Goal: Information Seeking & Learning: Learn about a topic

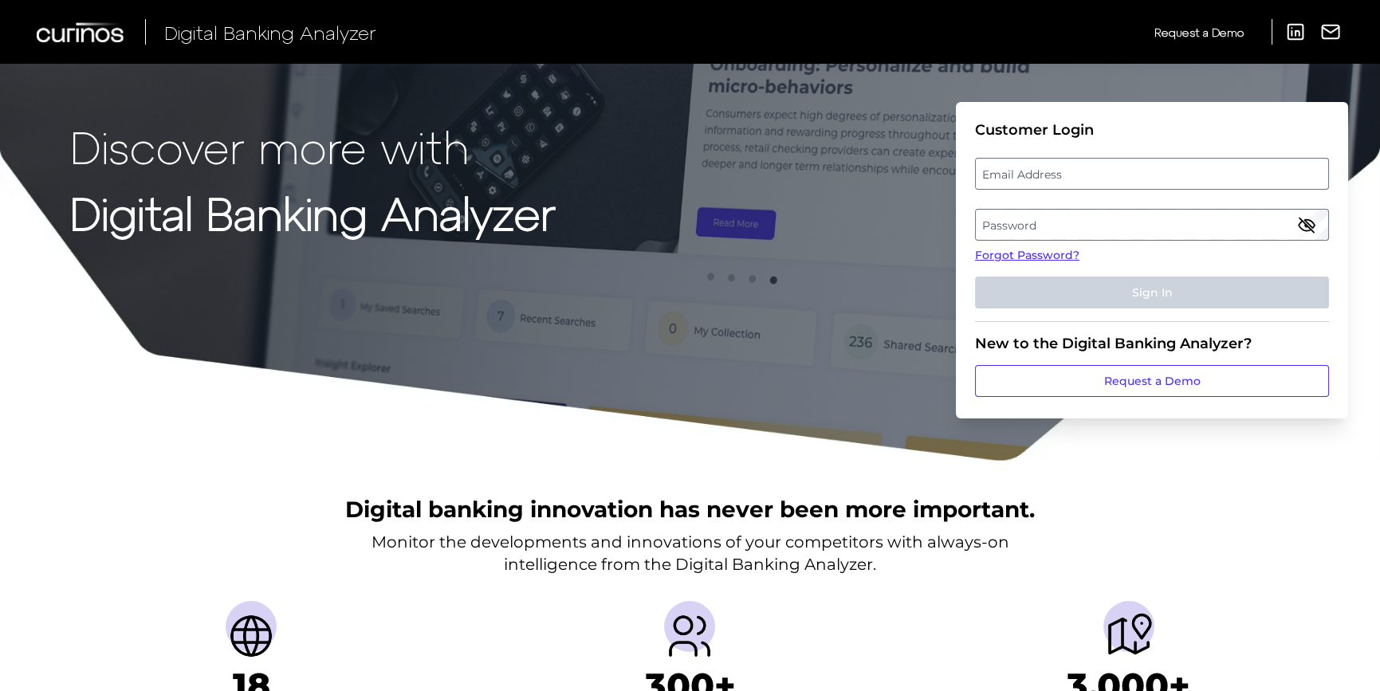
click at [1003, 176] on label "Email Address" at bounding box center [1152, 173] width 352 height 29
click at [1003, 176] on input "email" at bounding box center [1152, 174] width 354 height 32
type input "Michelle.D.Meacham@AssociatedBank.com"
click at [1073, 222] on label "Password" at bounding box center [1152, 224] width 352 height 29
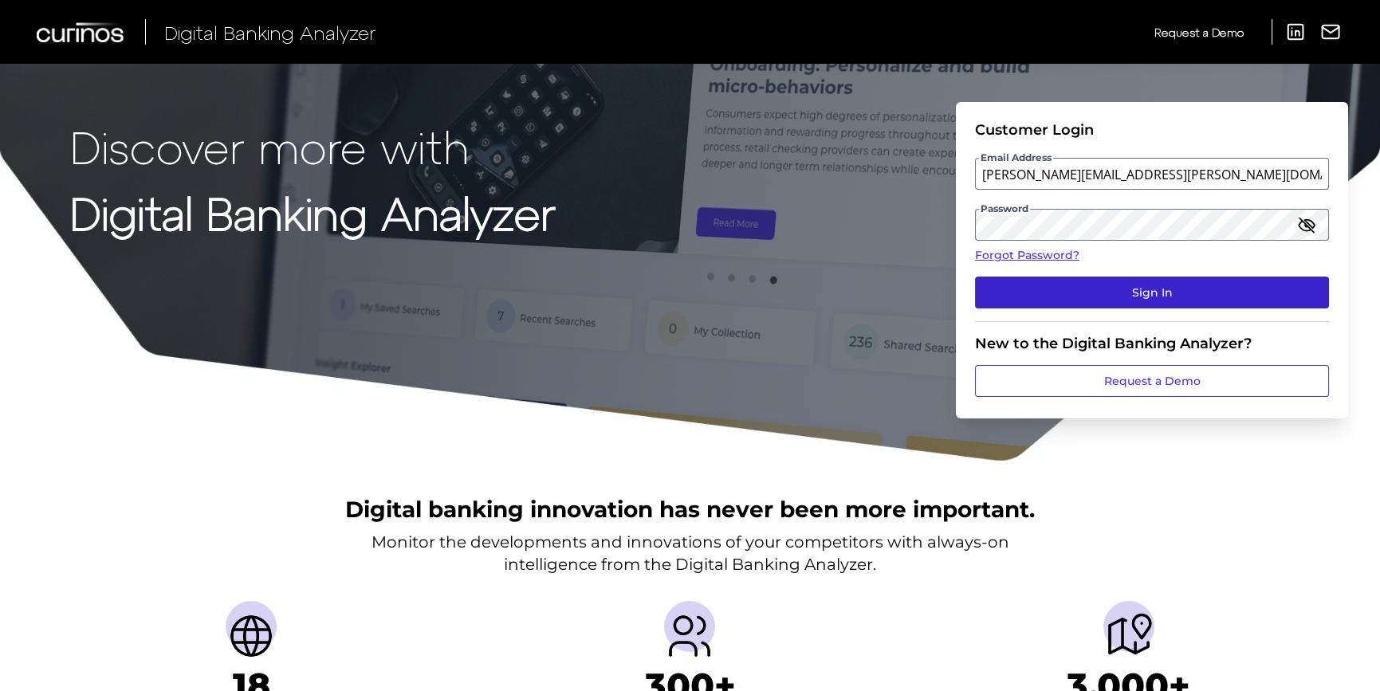
click at [1111, 293] on button "Sign In" at bounding box center [1152, 293] width 354 height 32
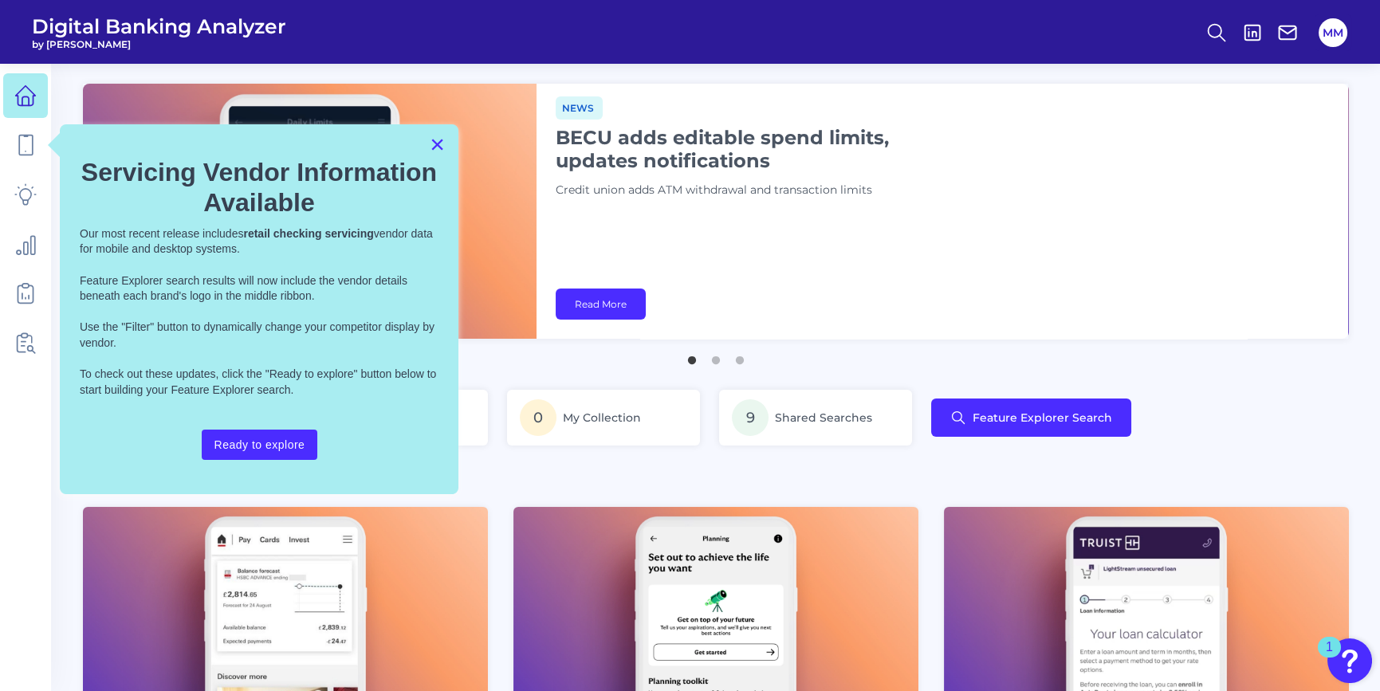
click at [435, 151] on button "×" at bounding box center [437, 145] width 15 height 26
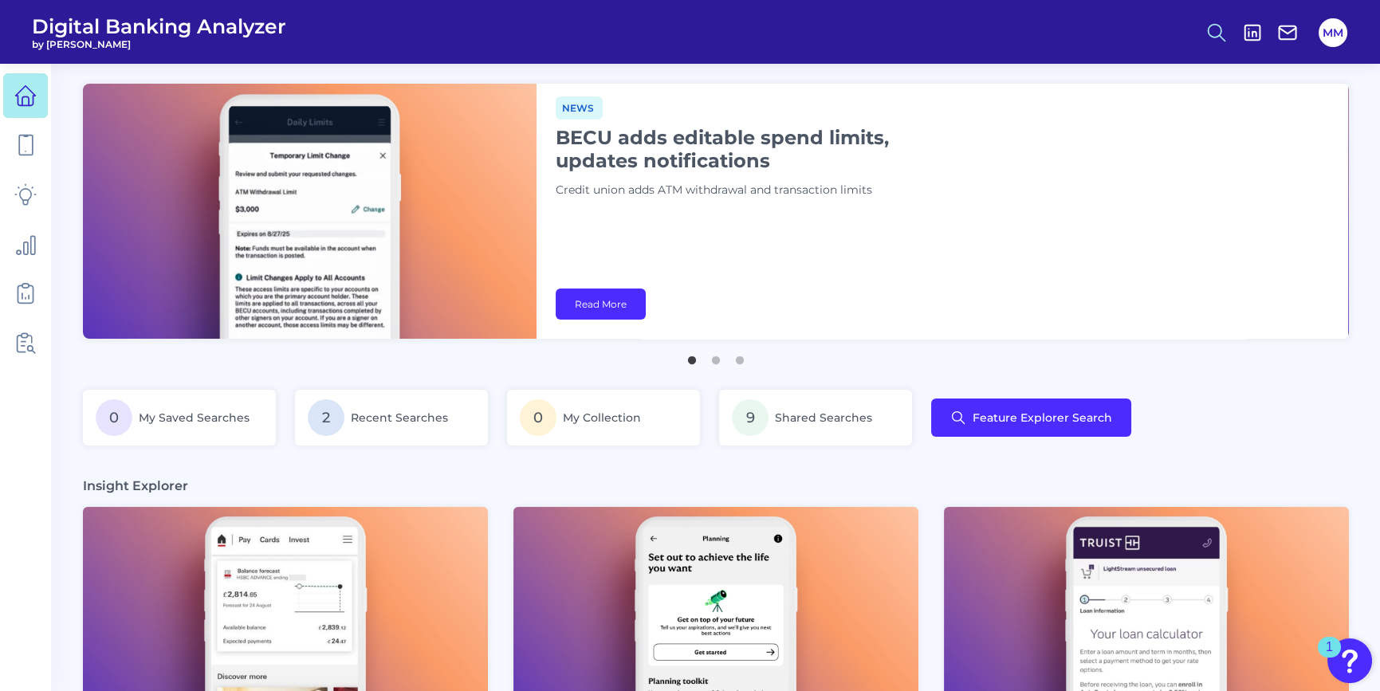
click at [1216, 33] on icon at bounding box center [1217, 33] width 22 height 22
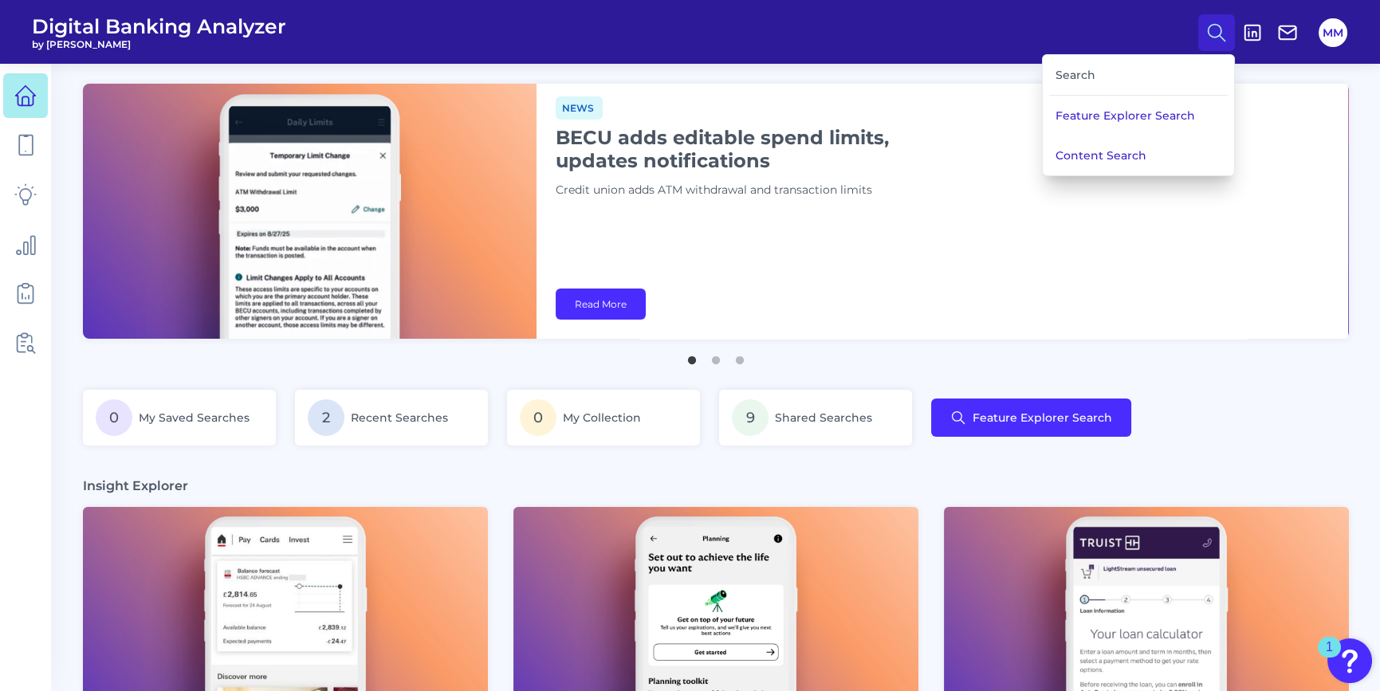
click at [1103, 70] on div "Search" at bounding box center [1138, 75] width 179 height 41
click at [1082, 71] on div "Search" at bounding box center [1138, 75] width 179 height 41
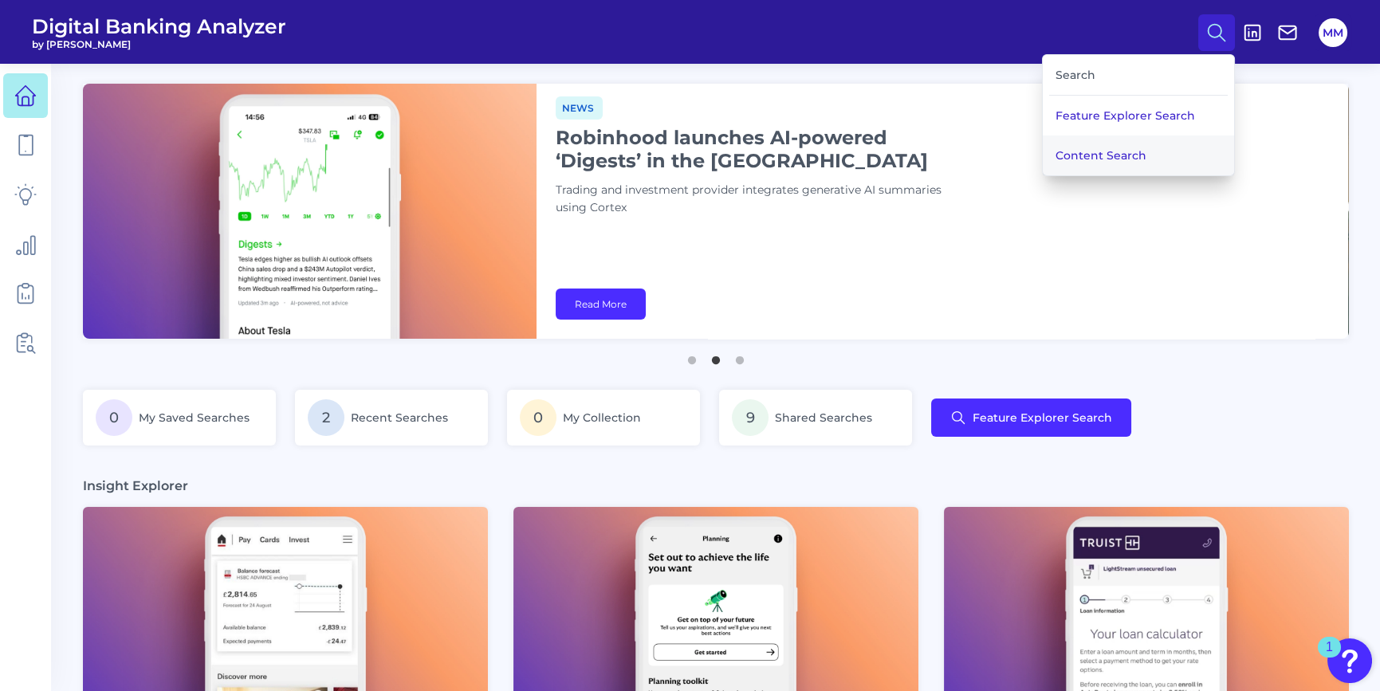
click at [1102, 152] on button "Content Search" at bounding box center [1138, 156] width 191 height 40
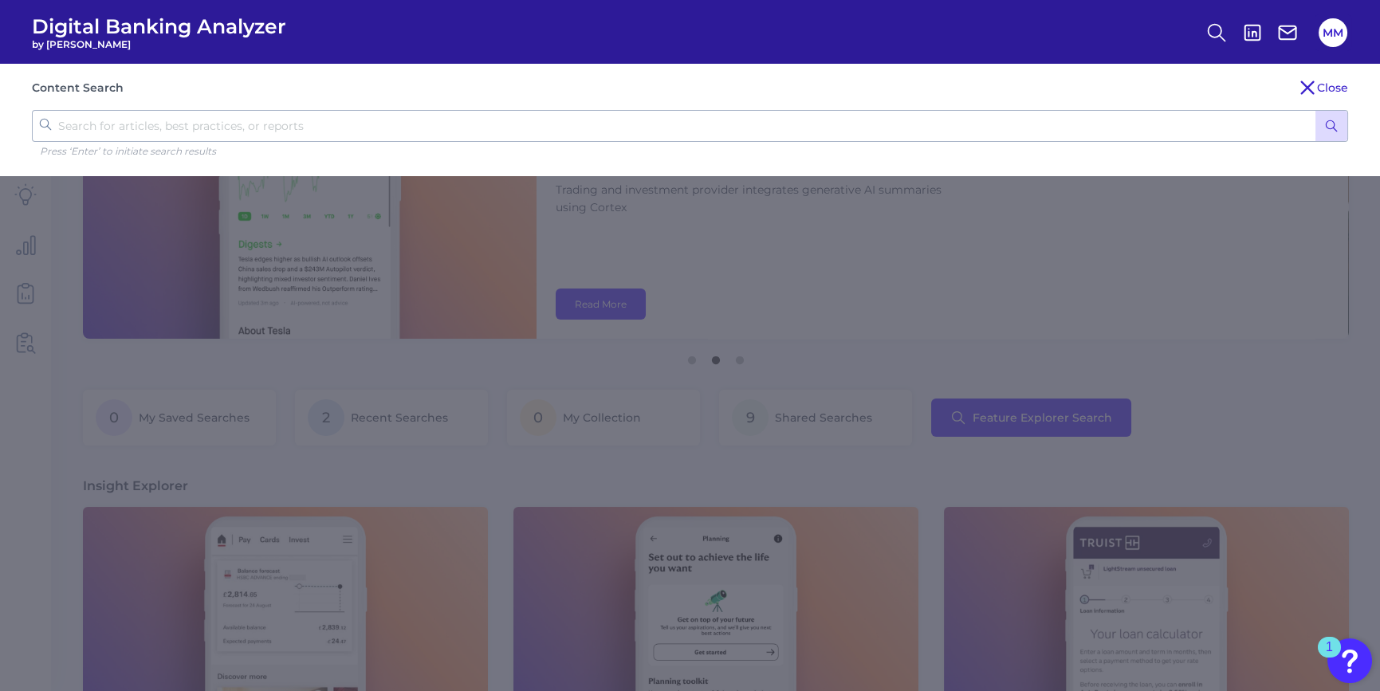
click at [630, 118] on input "text" at bounding box center [690, 126] width 1316 height 32
type input "regions"
click at [1316, 111] on button "submit" at bounding box center [1332, 126] width 32 height 30
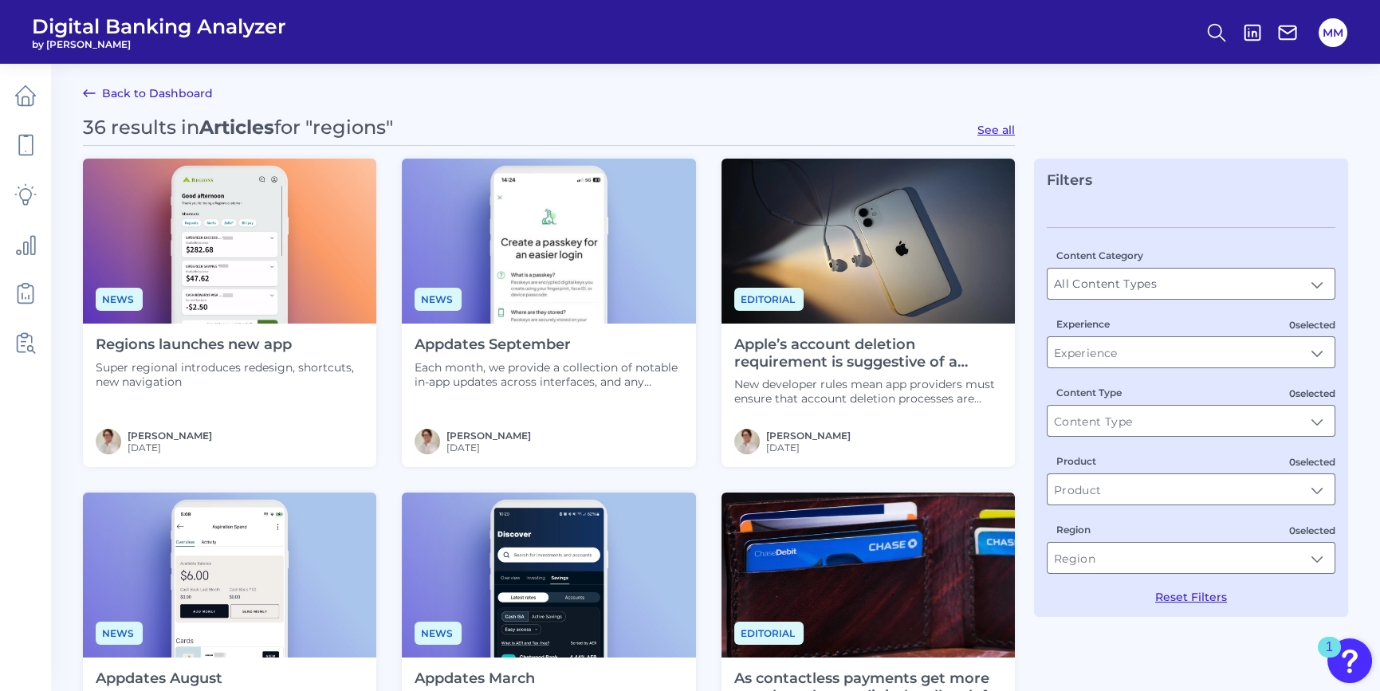
click at [230, 289] on img at bounding box center [229, 241] width 293 height 165
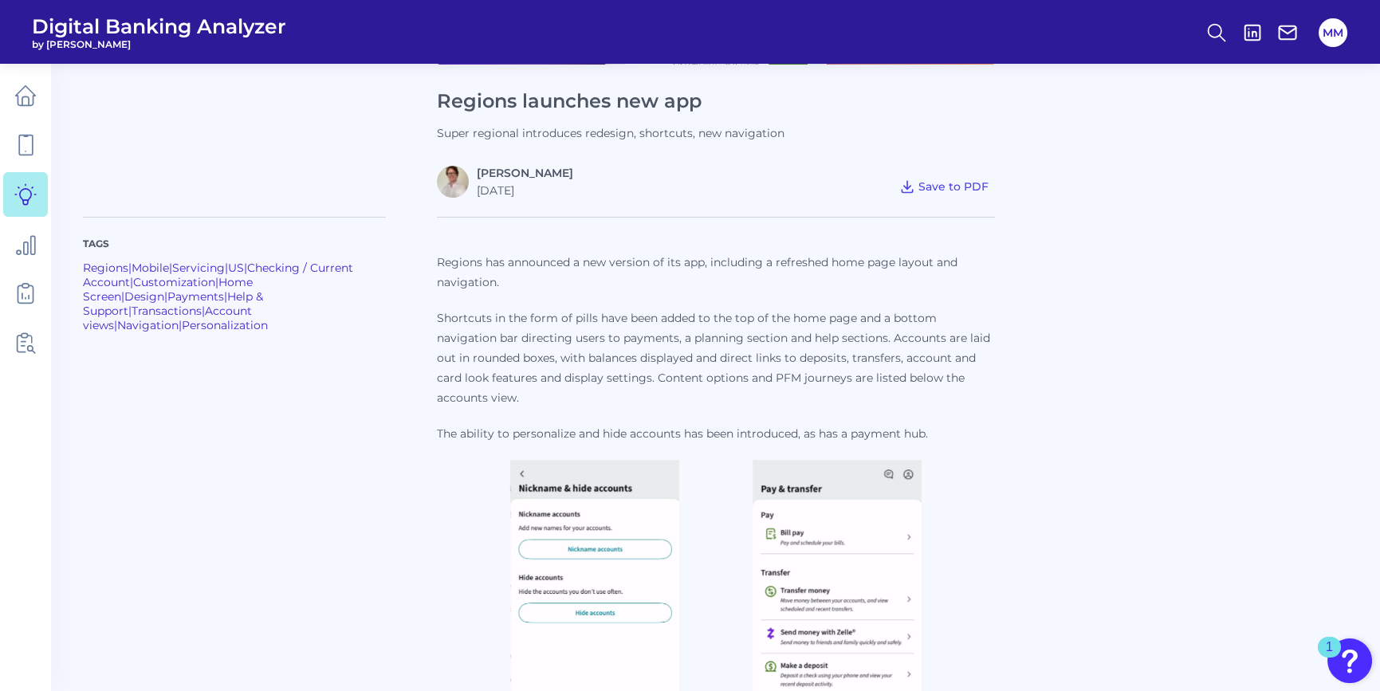
scroll to position [217, 0]
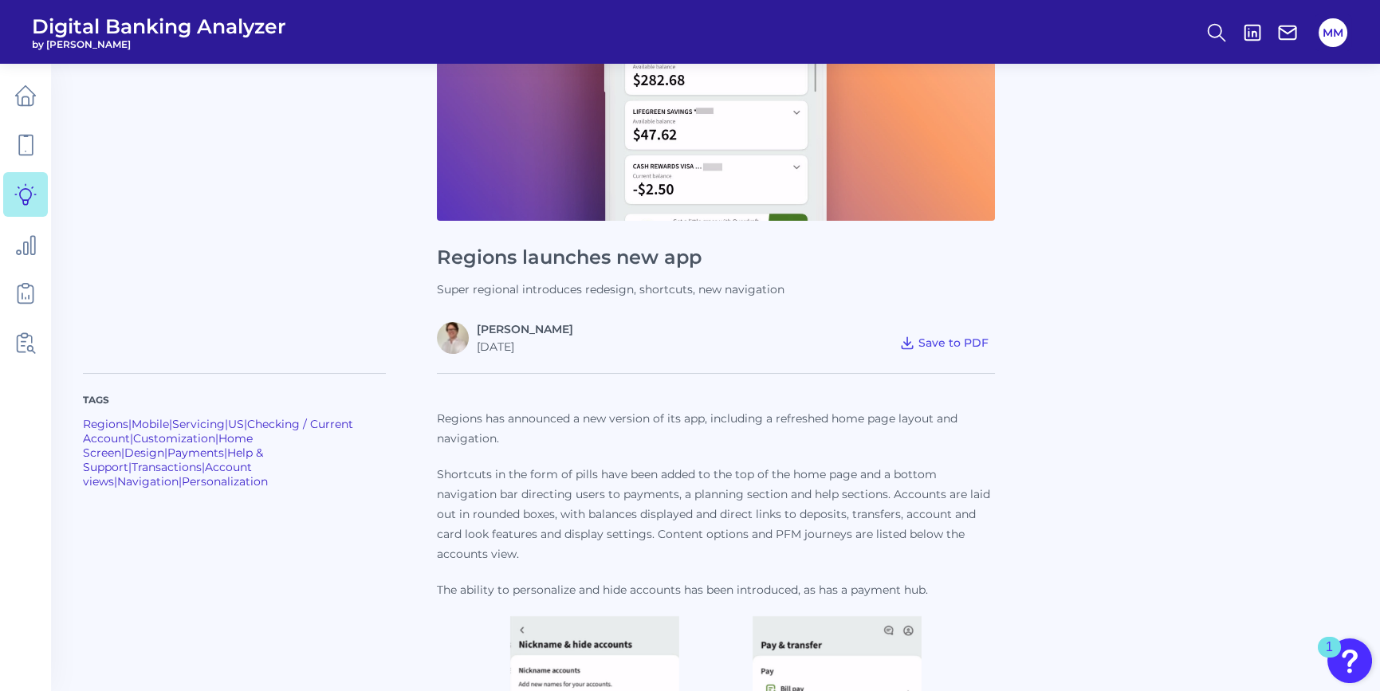
drag, startPoint x: 950, startPoint y: 342, endPoint x: 84, endPoint y: 611, distance: 906.6
click at [949, 341] on span "Save to PDF" at bounding box center [954, 343] width 70 height 14
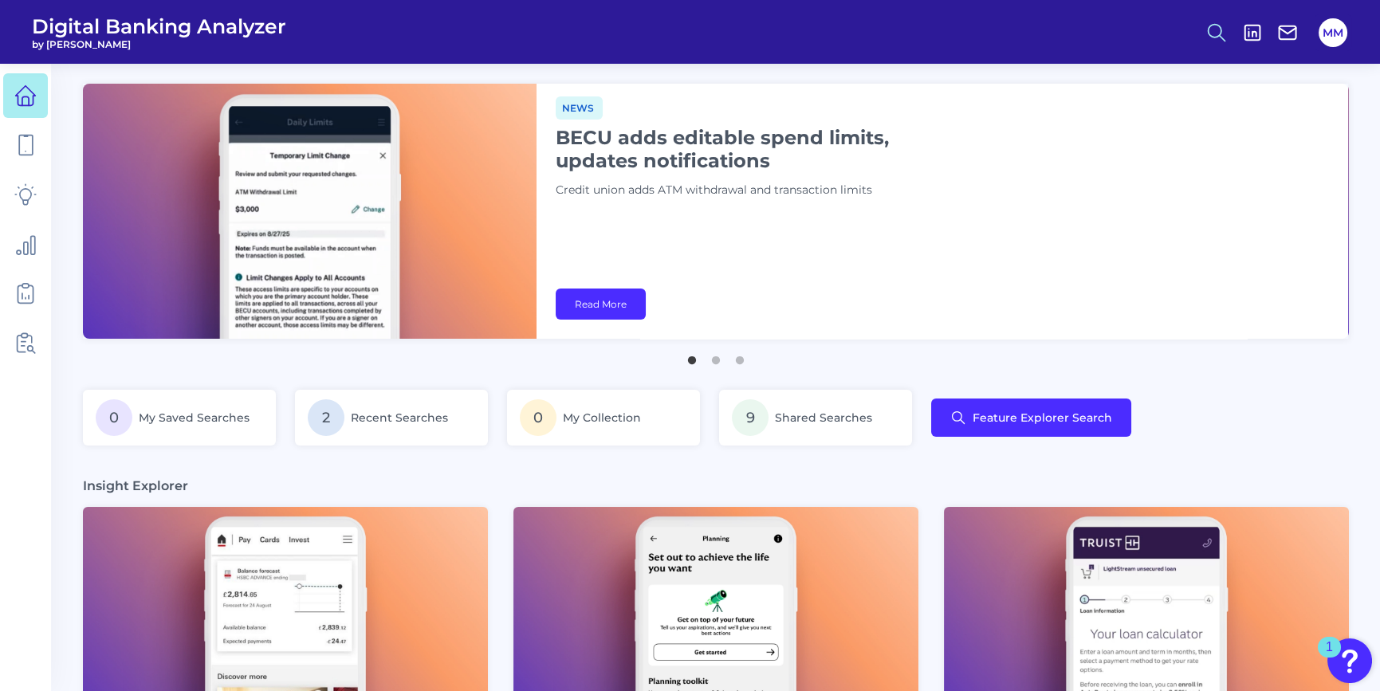
click at [1217, 30] on icon at bounding box center [1217, 33] width 22 height 22
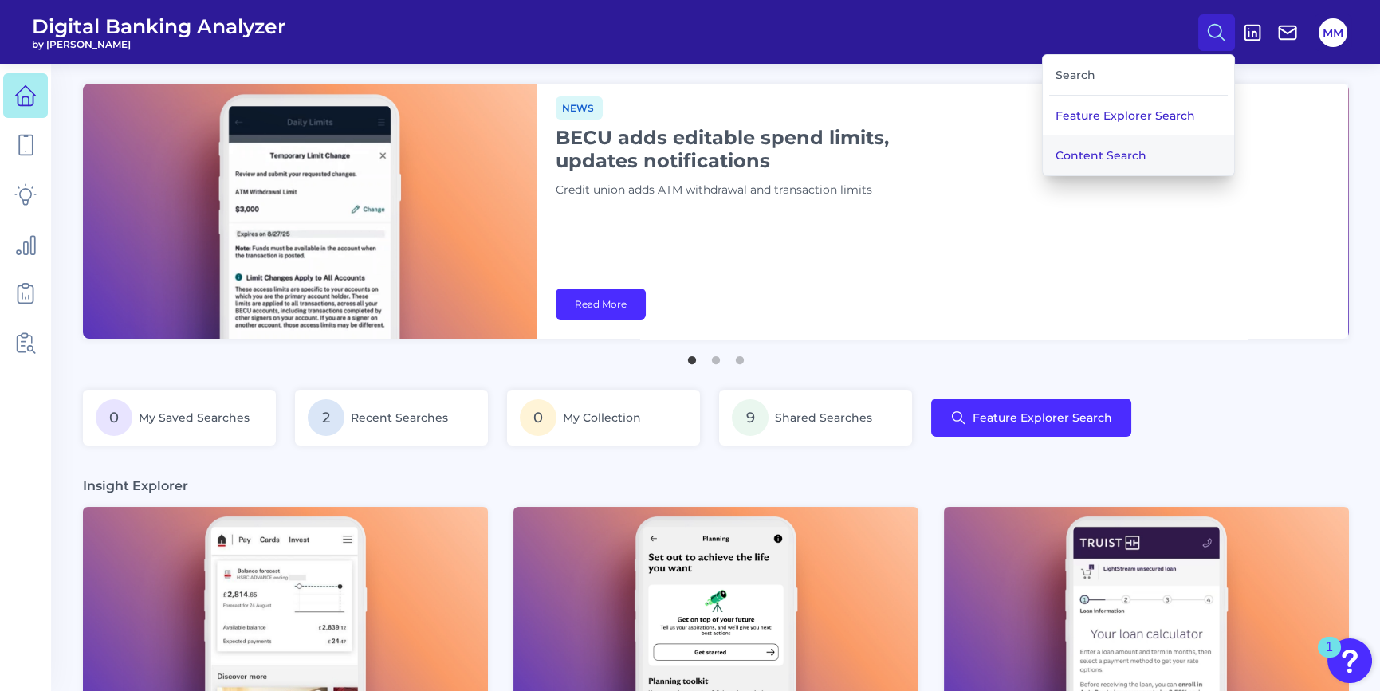
click at [1120, 148] on button "Content Search" at bounding box center [1138, 156] width 191 height 40
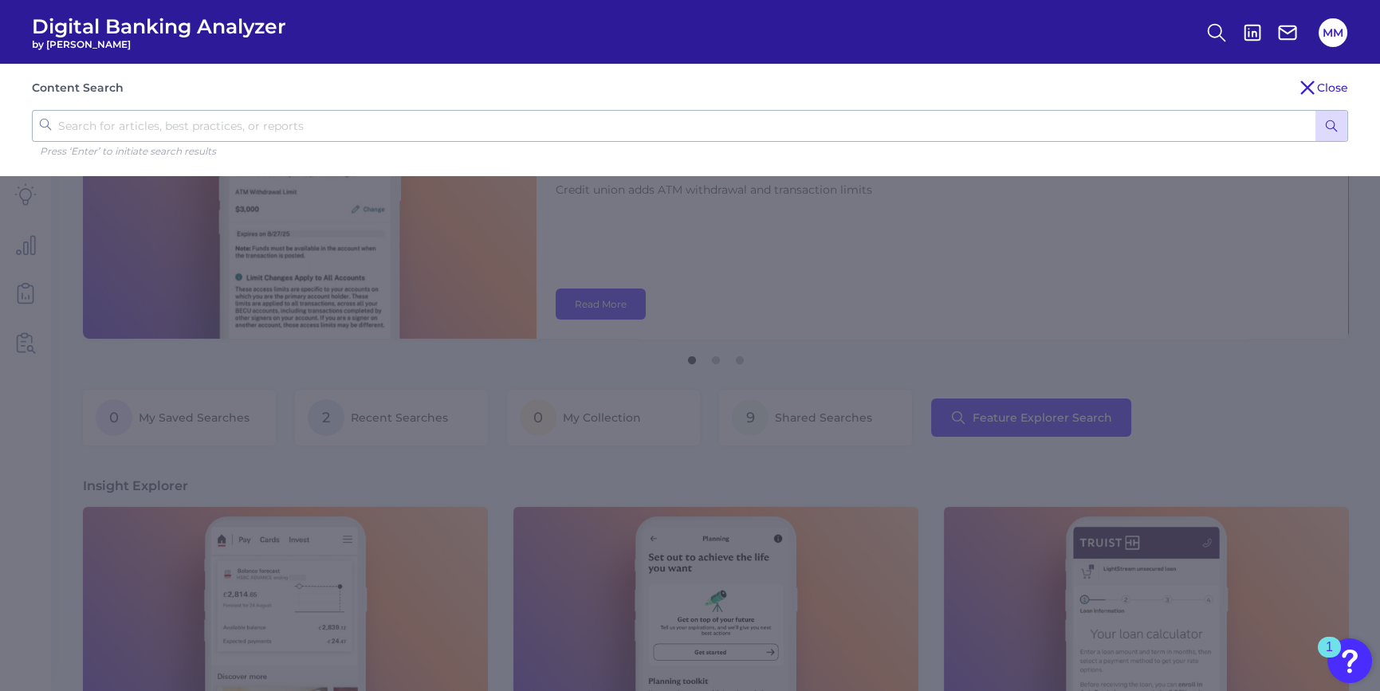
click at [655, 128] on input "text" at bounding box center [690, 126] width 1316 height 32
type input "[PERSON_NAME]"
click at [1316, 111] on button "submit" at bounding box center [1332, 126] width 32 height 30
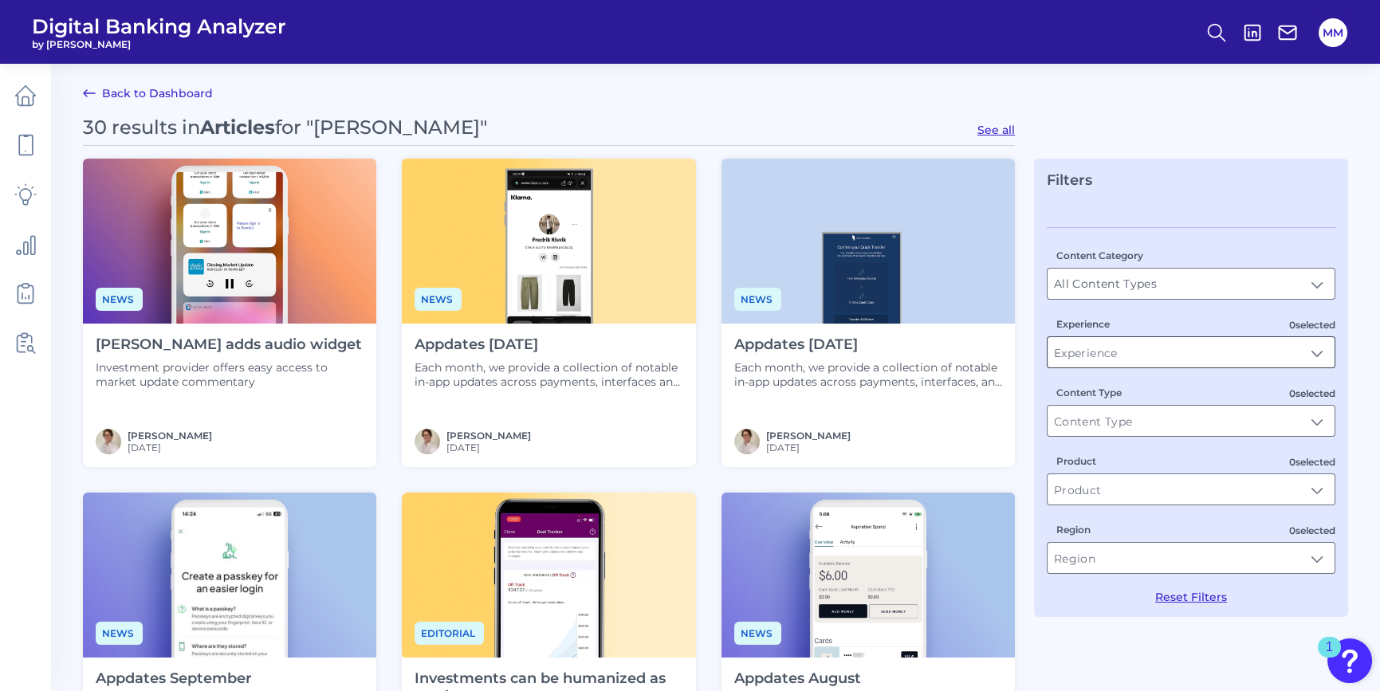
click at [1322, 351] on input "Experience" at bounding box center [1191, 352] width 287 height 30
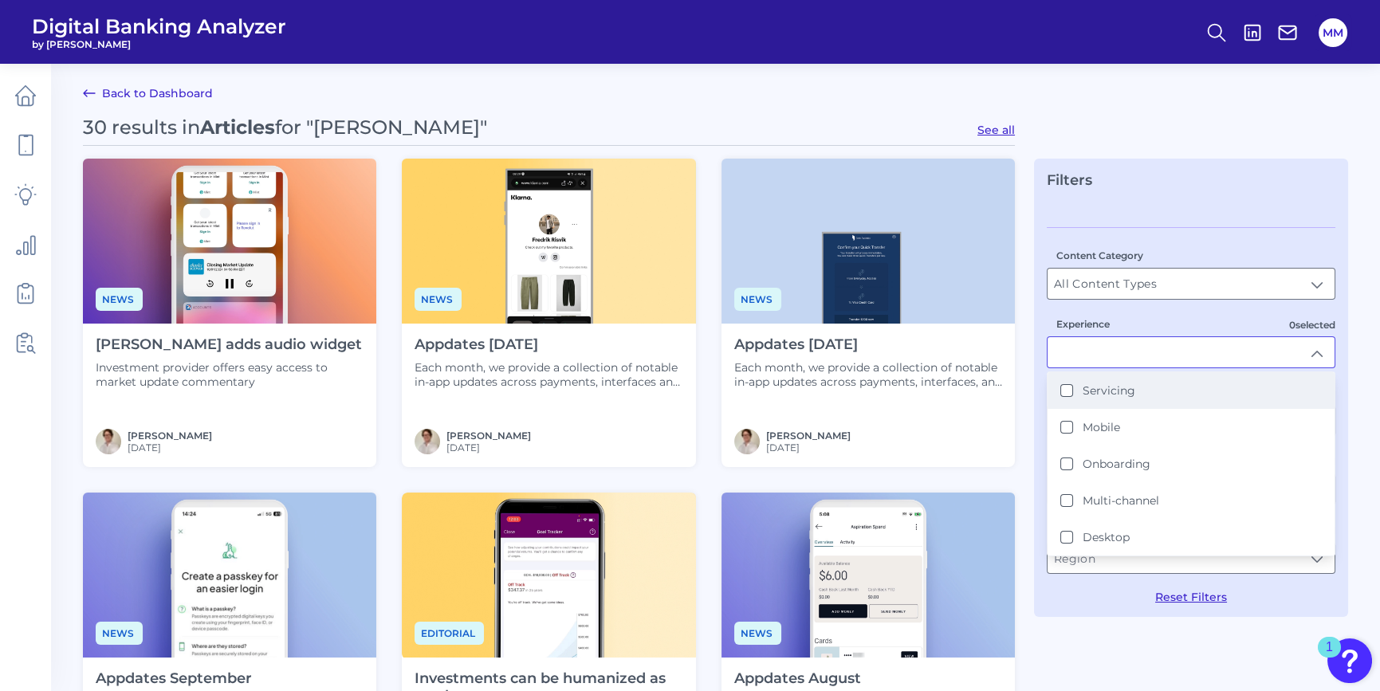
click at [1067, 394] on button "Servicing" at bounding box center [1066, 390] width 13 height 13
type input "Servicing"
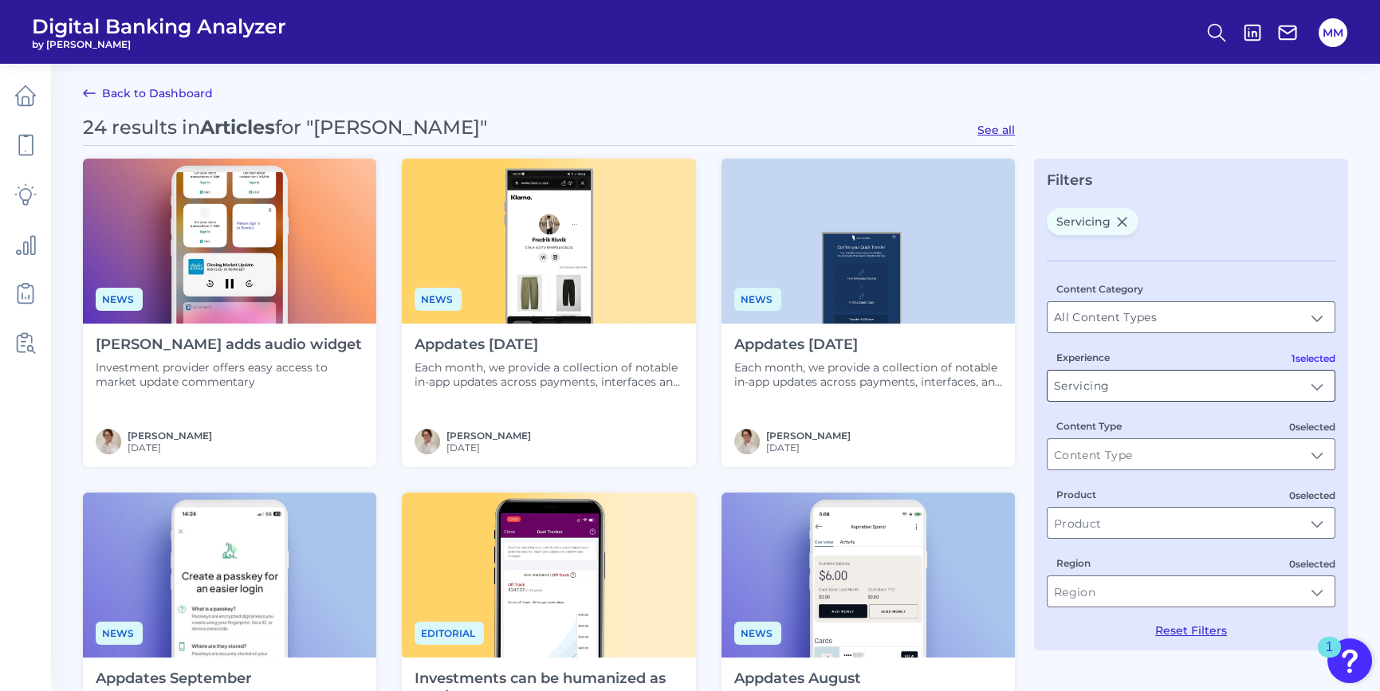
click at [1320, 388] on input "Servicing" at bounding box center [1191, 386] width 287 height 30
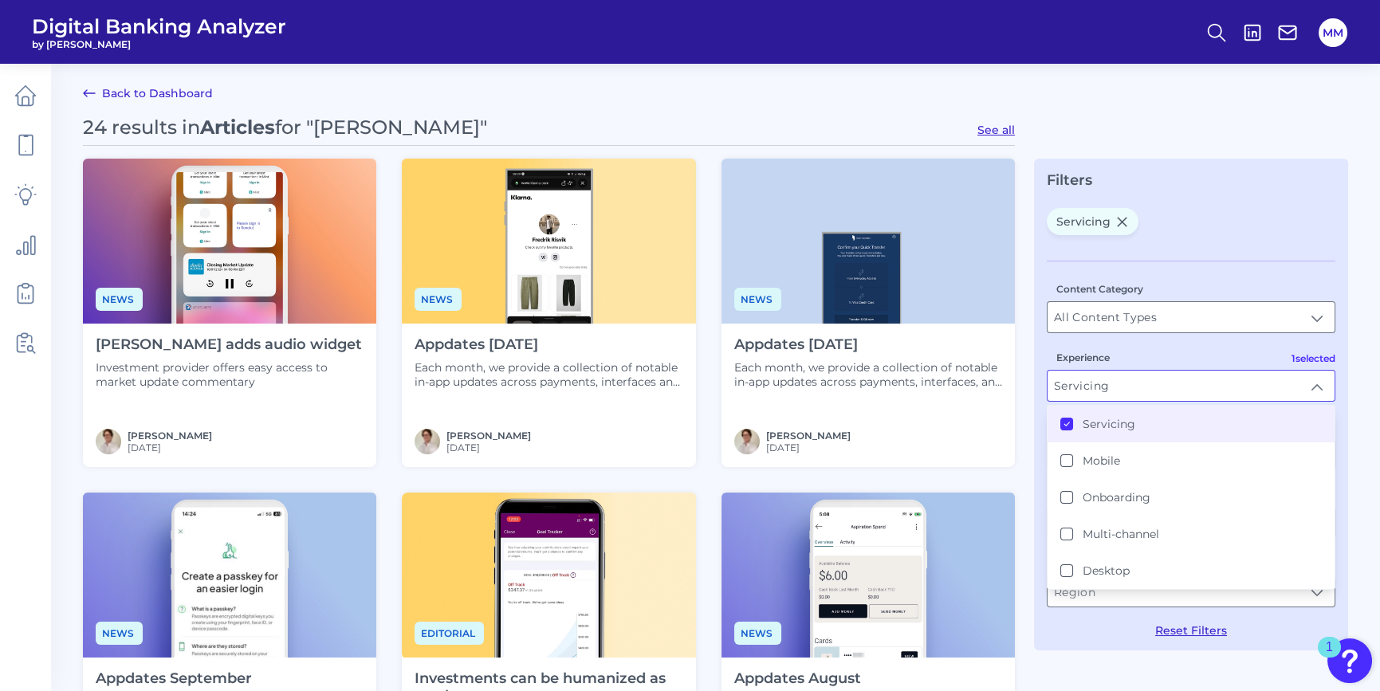
click at [1076, 426] on div "Servicing" at bounding box center [1097, 424] width 75 height 14
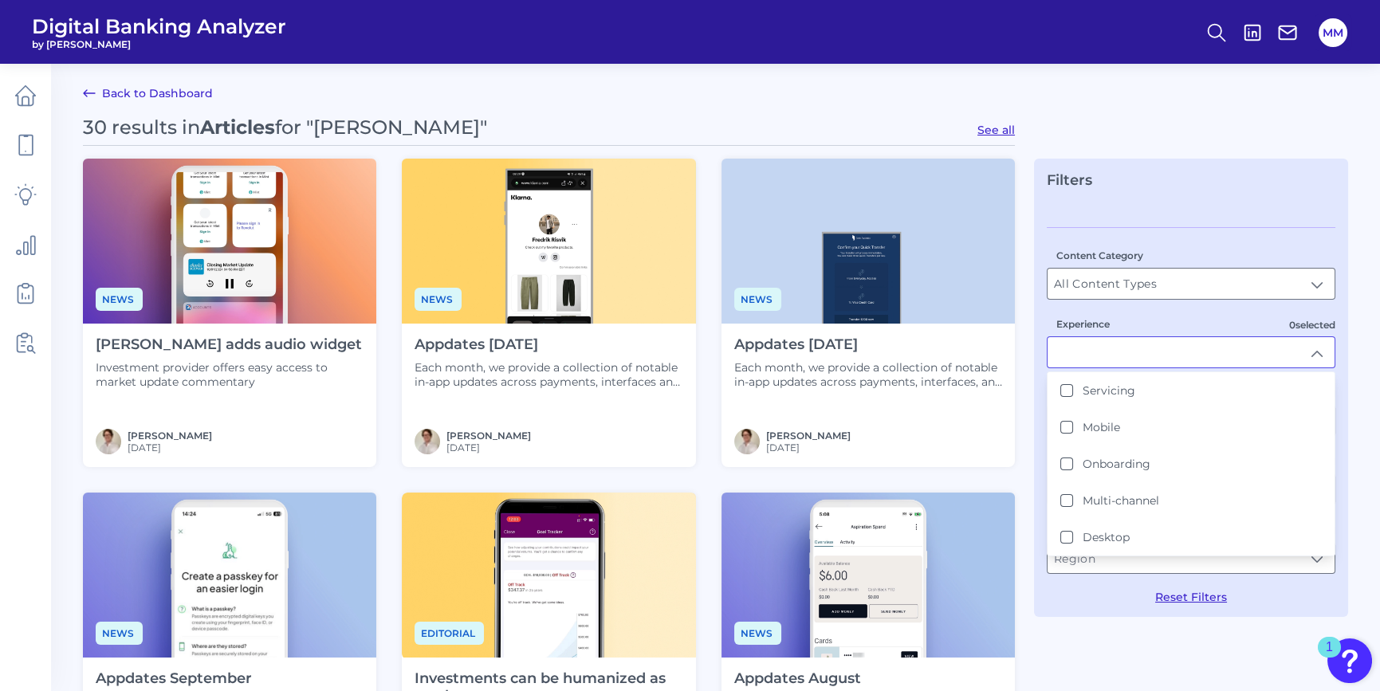
click at [1185, 600] on button "Reset Filters" at bounding box center [1191, 597] width 72 height 14
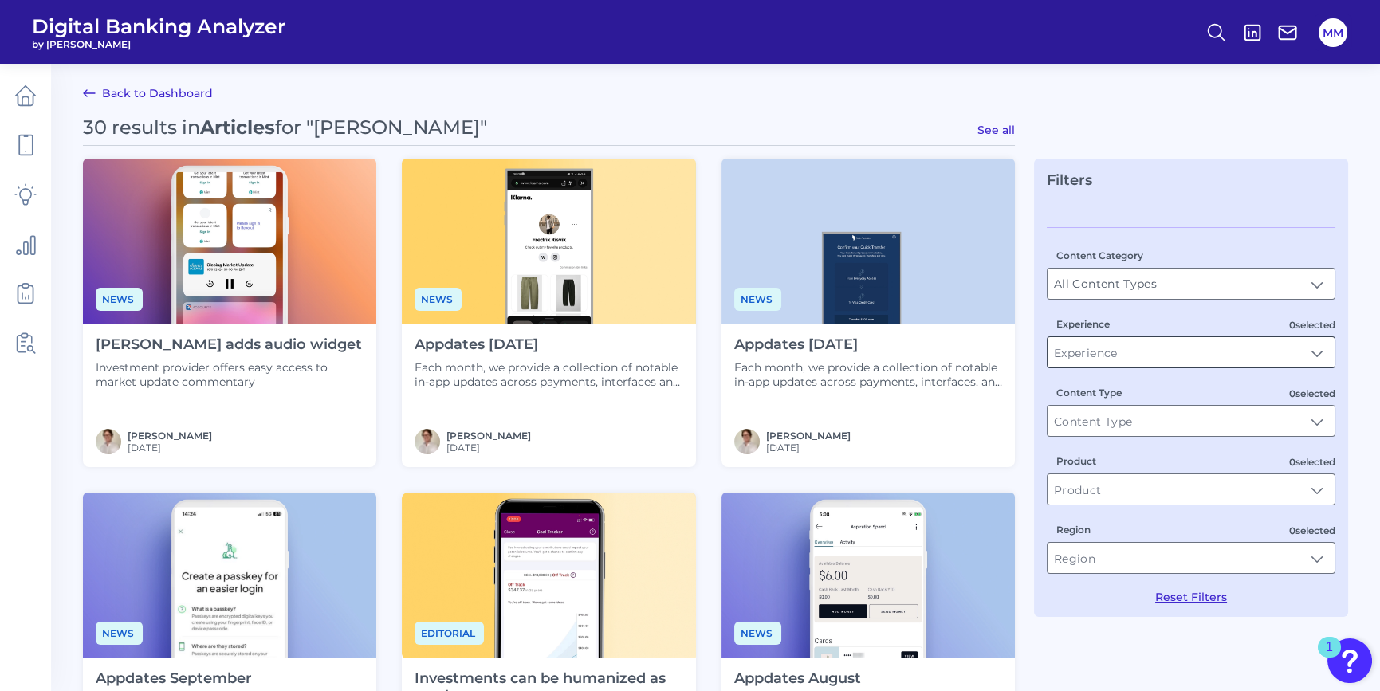
click at [1319, 352] on input "Experience" at bounding box center [1191, 352] width 287 height 30
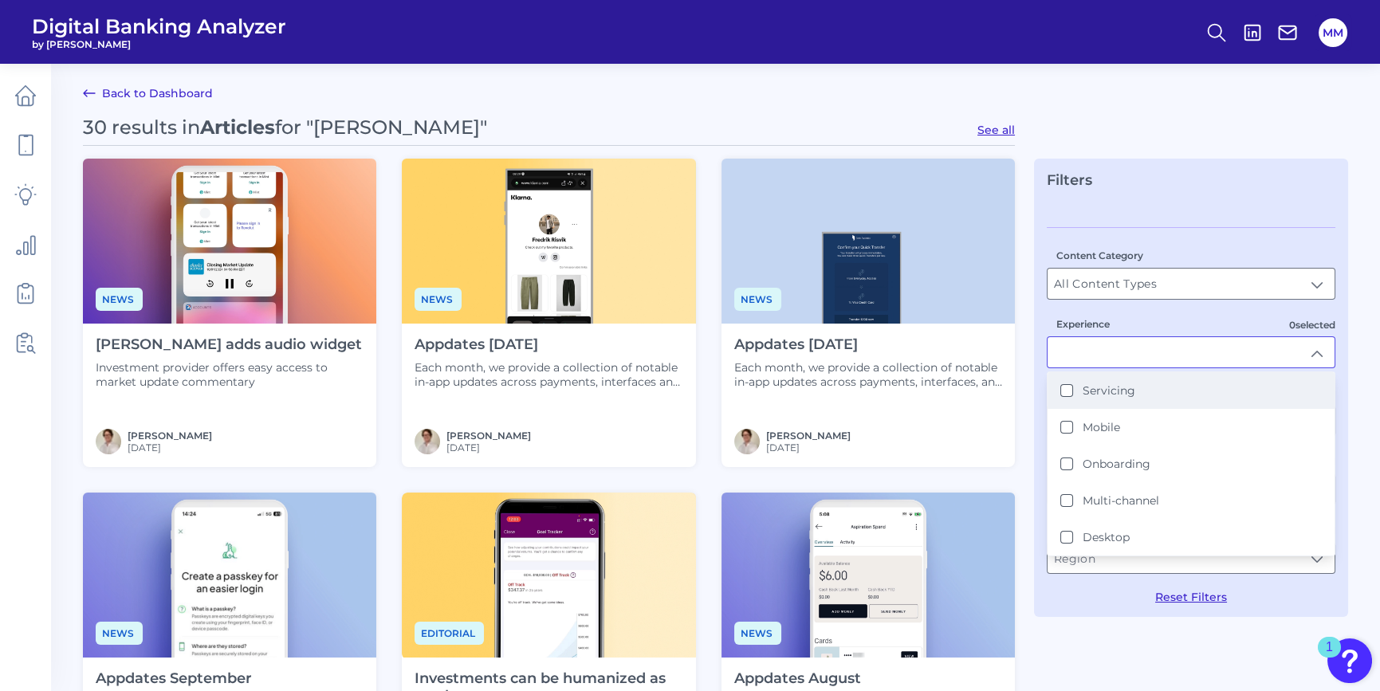
click at [1152, 398] on li "Servicing" at bounding box center [1191, 390] width 287 height 37
type input "Servicing"
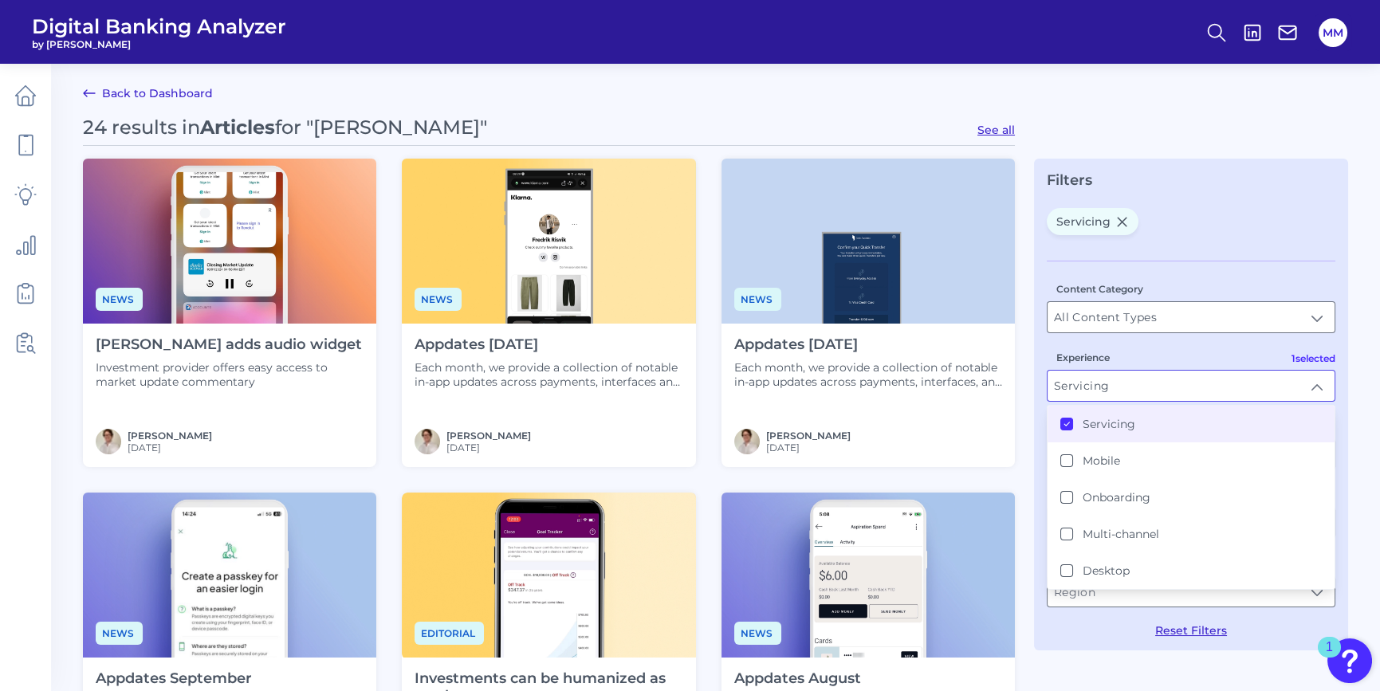
click at [1001, 132] on button "See all" at bounding box center [996, 130] width 37 height 14
type input "Articles"
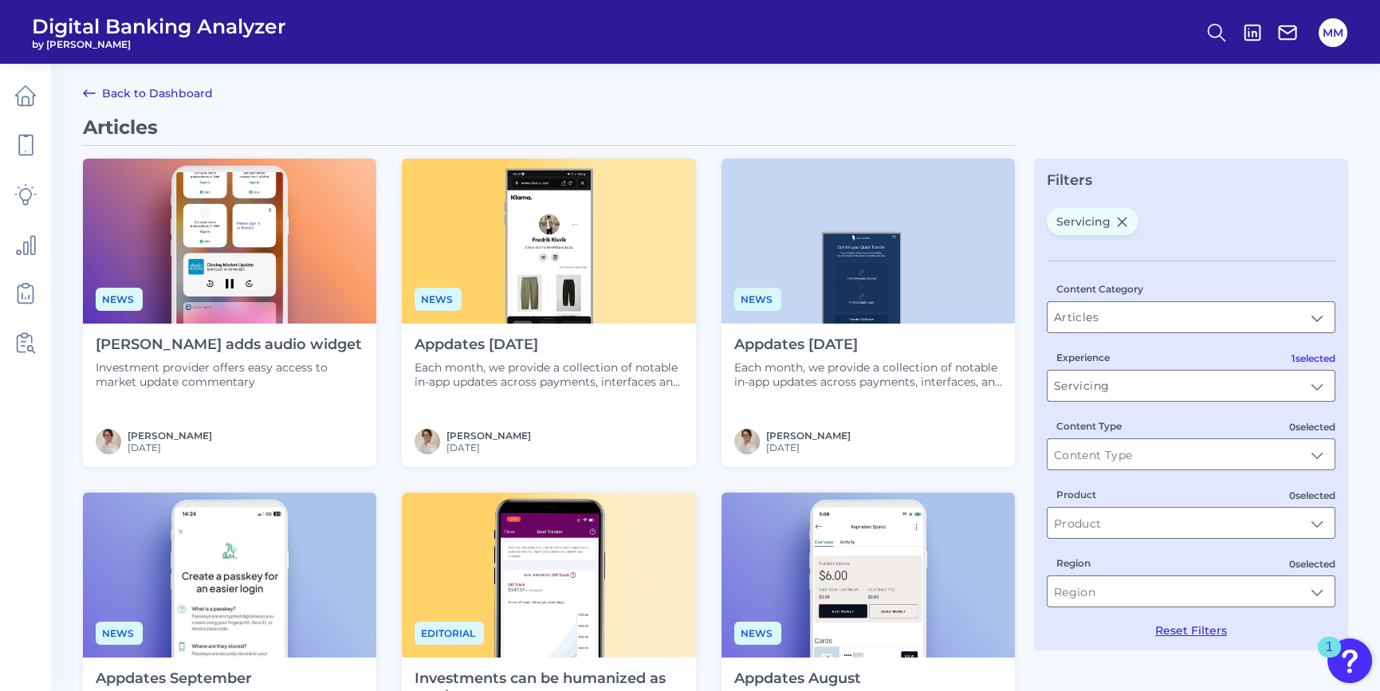
click at [160, 96] on link "Back to Dashboard" at bounding box center [148, 93] width 130 height 19
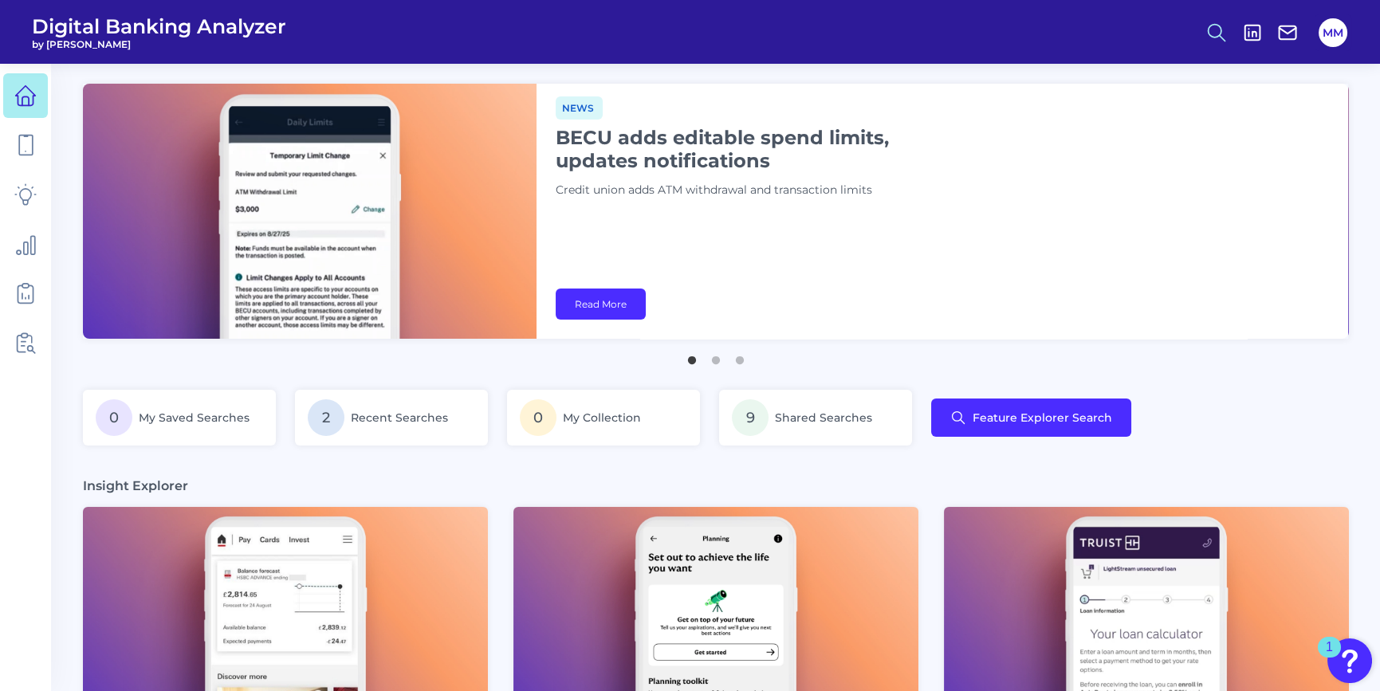
click at [1218, 28] on icon at bounding box center [1217, 33] width 22 height 22
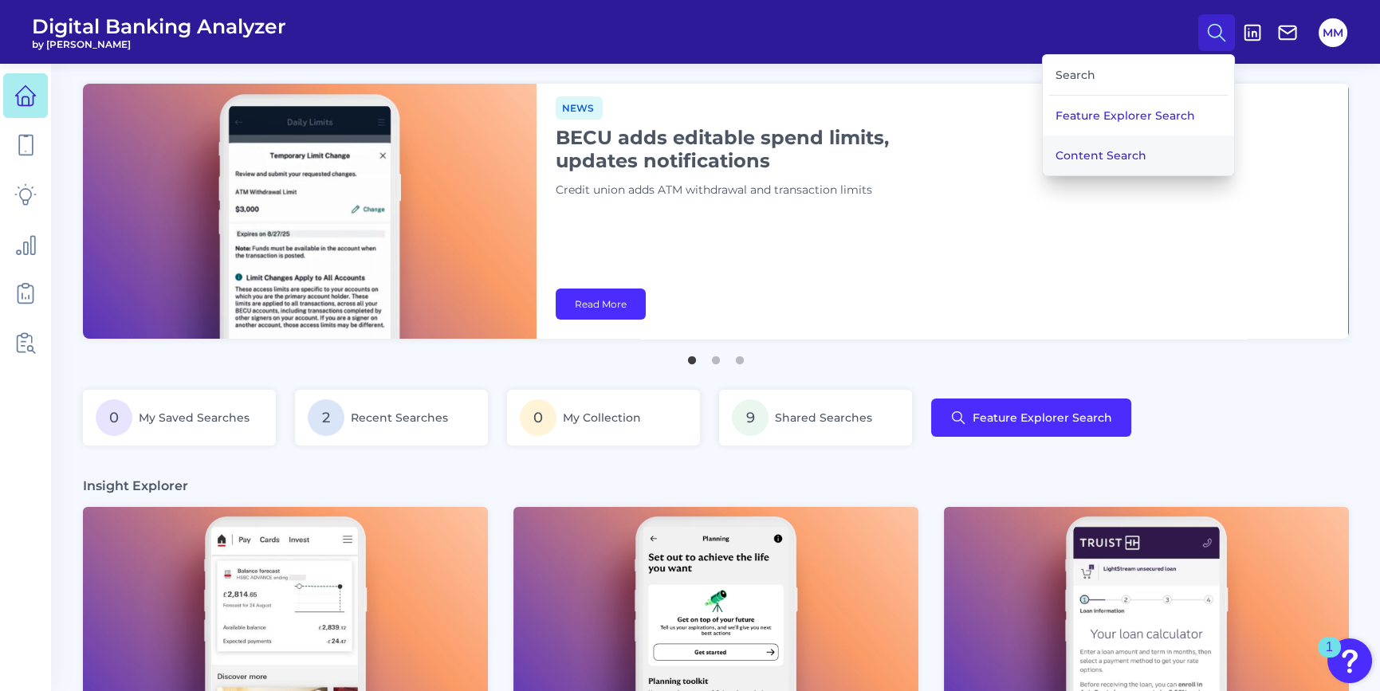
click at [1139, 159] on button "Content Search" at bounding box center [1138, 156] width 191 height 40
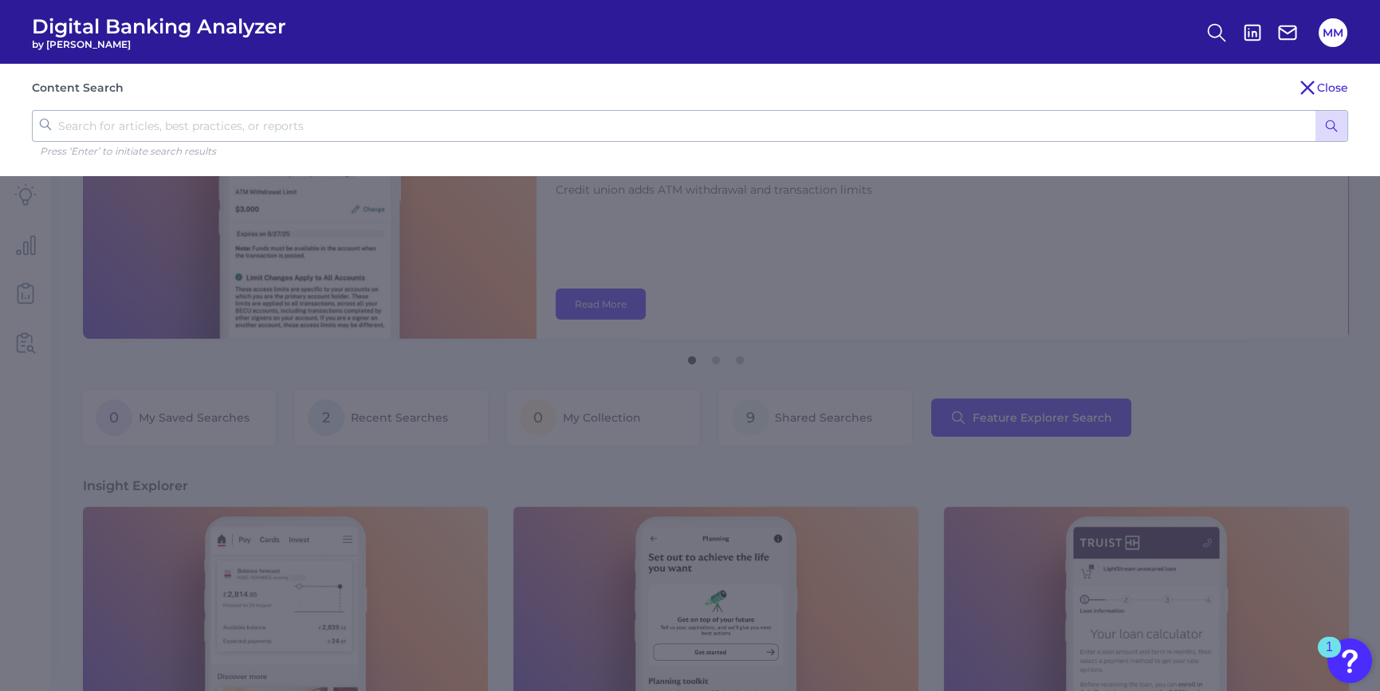
click at [256, 123] on input "text" at bounding box center [690, 126] width 1316 height 32
type input "regions"
click button "submit" at bounding box center [1332, 126] width 32 height 30
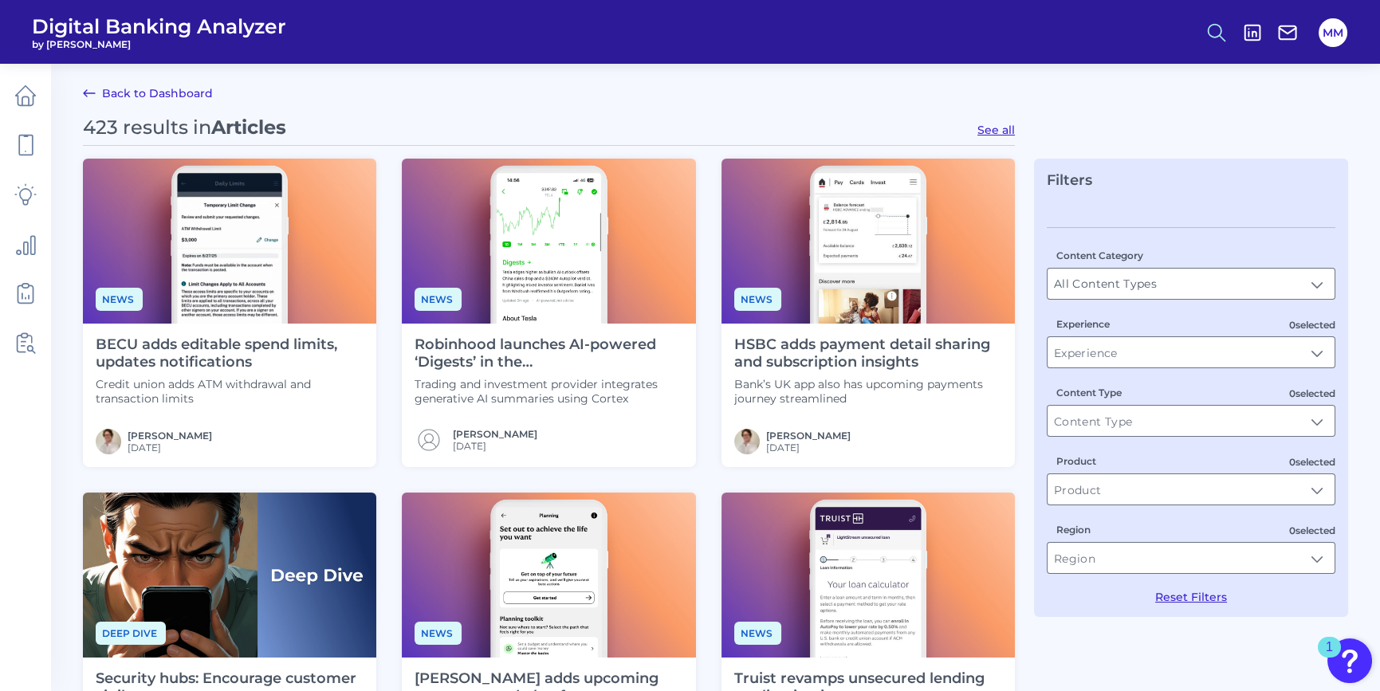
click at [1211, 33] on icon at bounding box center [1217, 33] width 22 height 22
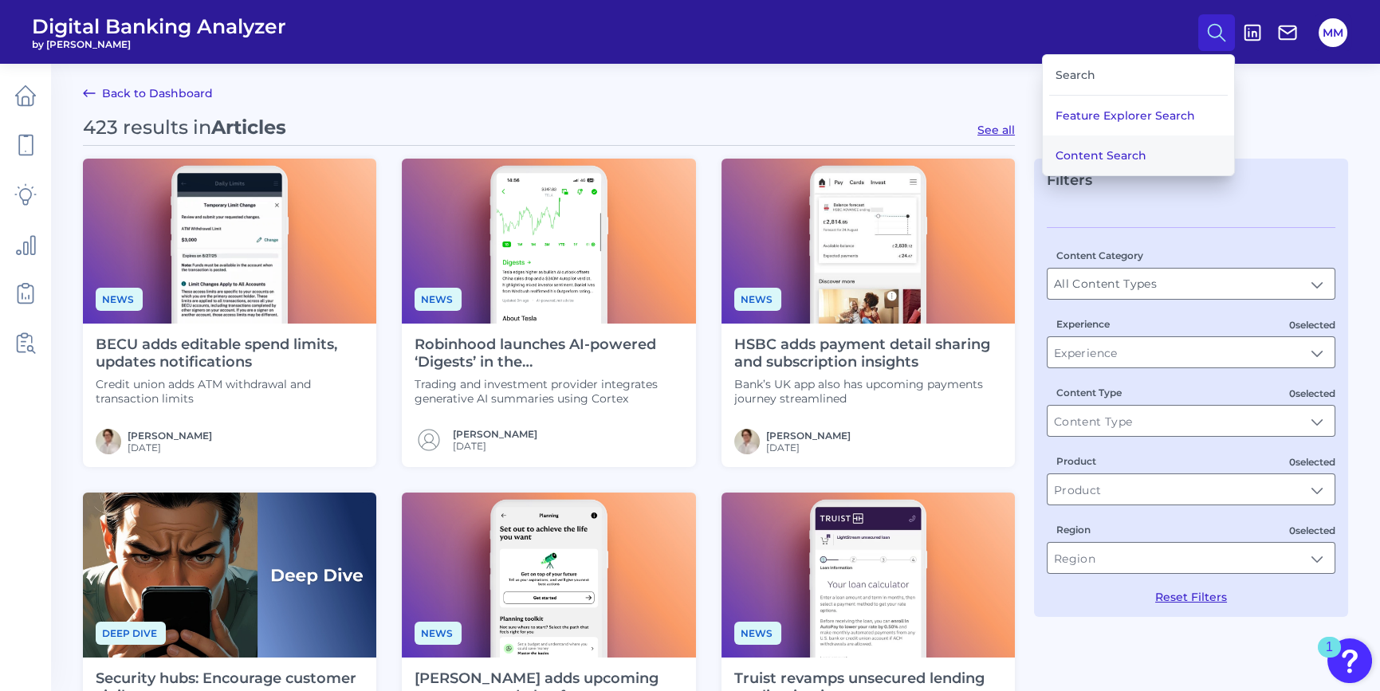
click at [1109, 159] on button "Content Search" at bounding box center [1138, 156] width 191 height 40
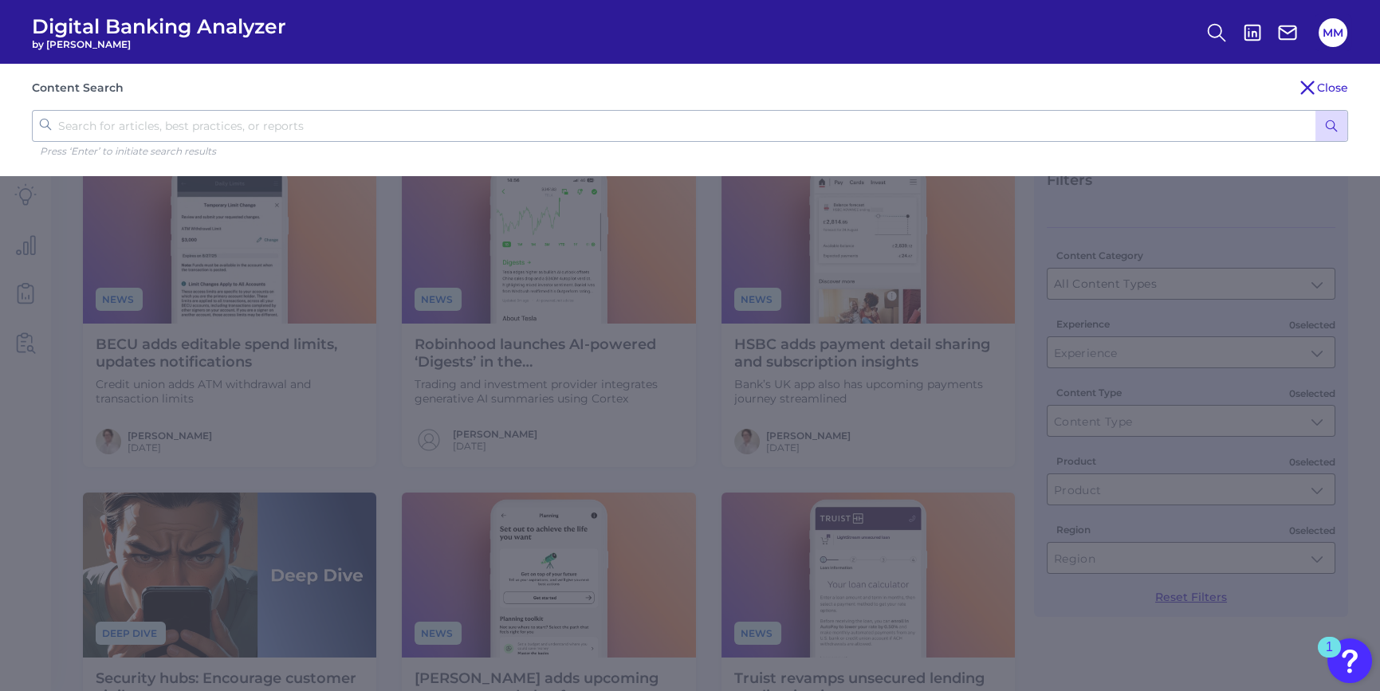
click at [481, 103] on div "Content Search Close Press ‘Enter’ to initiate search results" at bounding box center [690, 120] width 1380 height 112
click at [482, 113] on input "text" at bounding box center [690, 126] width 1316 height 32
type input "regions bank"
click at [1316, 111] on button "submit" at bounding box center [1332, 126] width 32 height 30
